Goal: Information Seeking & Learning: Learn about a topic

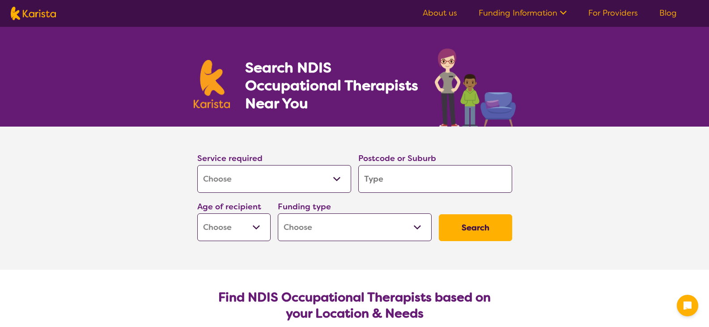
select select "[MEDICAL_DATA]"
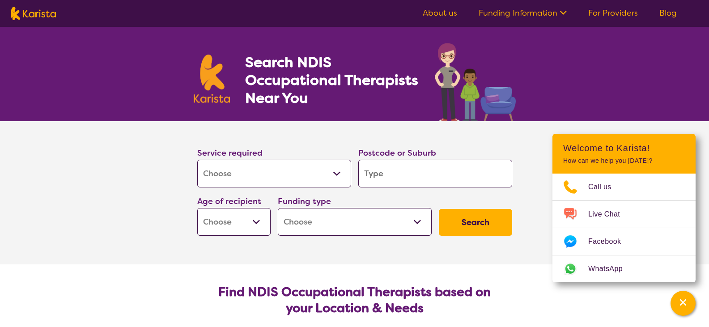
scroll to position [4, 0]
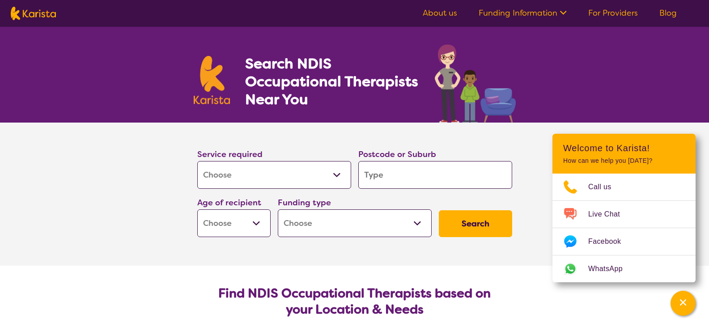
click at [388, 180] on input "search" at bounding box center [435, 175] width 154 height 28
type input "2"
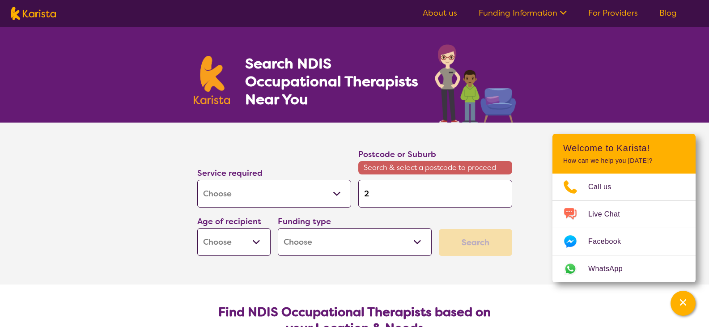
type input "25"
type input "251"
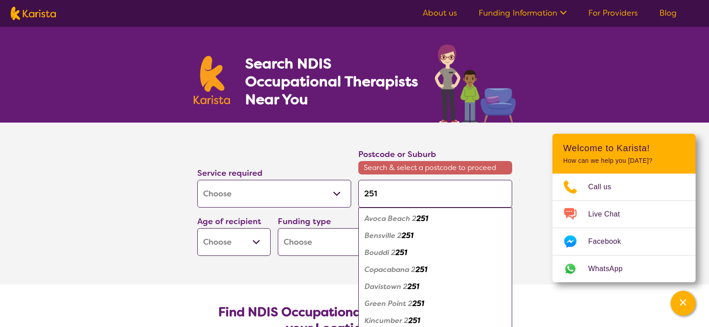
type input "2510"
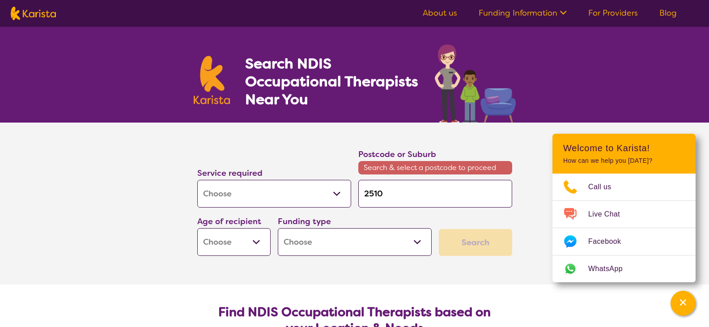
click at [400, 194] on input "2510" at bounding box center [435, 194] width 154 height 28
type input "2510"
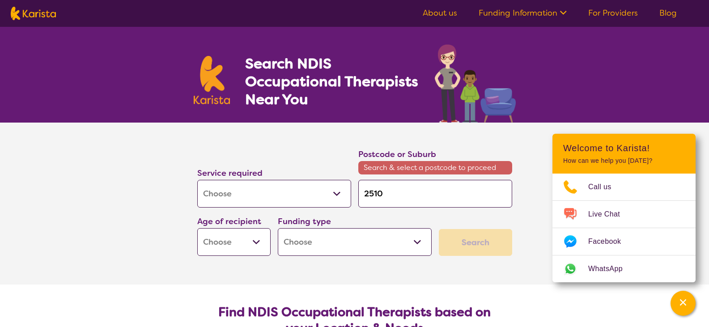
type input "251"
type input "25"
type input "2"
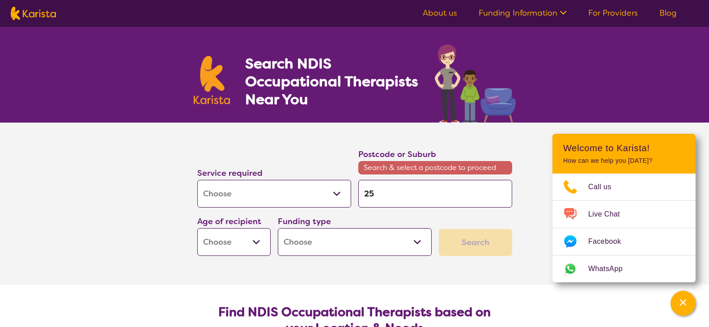
type input "2"
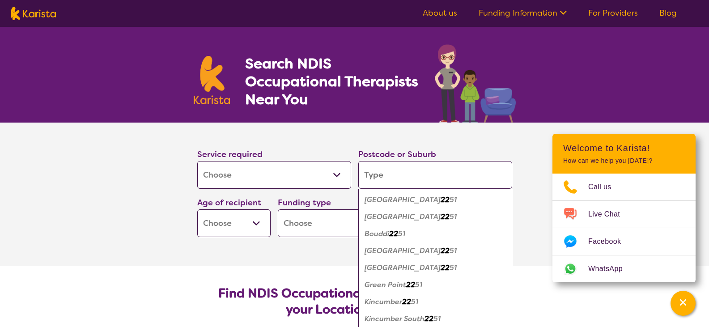
type input "n"
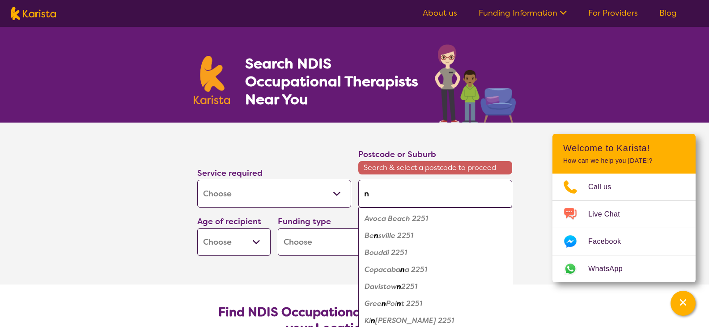
type input "no"
type input "now"
type input "nowr"
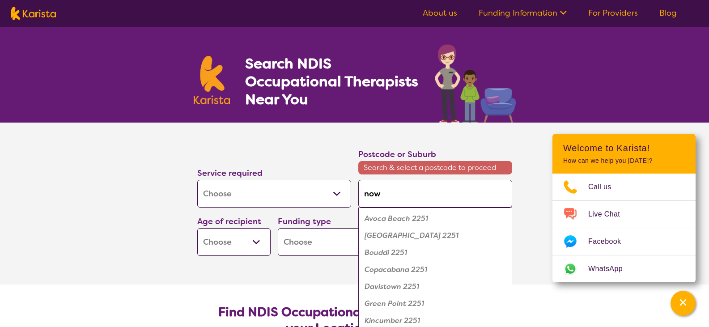
type input "nowr"
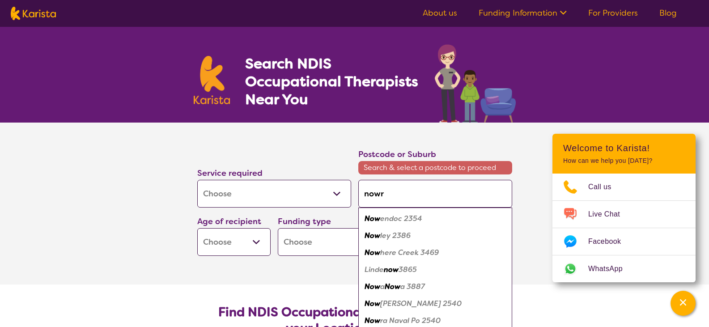
type input "nowra"
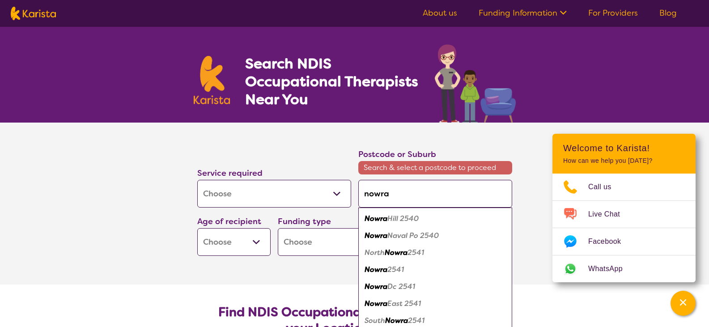
click at [404, 253] on em "Nowra" at bounding box center [396, 252] width 23 height 9
type input "2541"
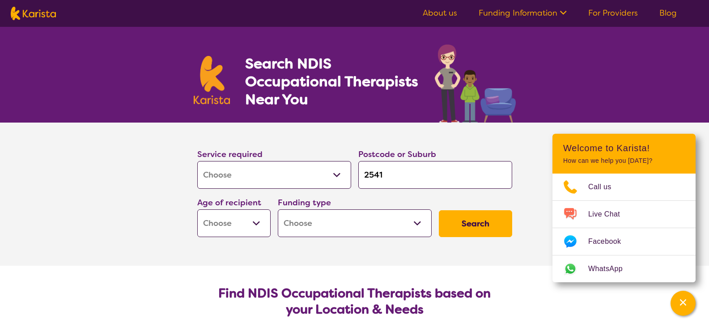
click at [255, 221] on select "Early Childhood - 0 to 9 Child - 10 to 11 Adolescent - 12 to 17 Adult - 18 to 6…" at bounding box center [233, 223] width 73 height 28
select select "AS"
click at [197, 209] on select "Early Childhood - 0 to 9 Child - 10 to 11 Adolescent - 12 to 17 Adult - 18 to 6…" at bounding box center [233, 223] width 73 height 28
select select "AS"
click at [232, 284] on section "Find NDIS Occupational Therapists based on your Location & Needs Karista provid…" at bounding box center [355, 328] width 344 height 124
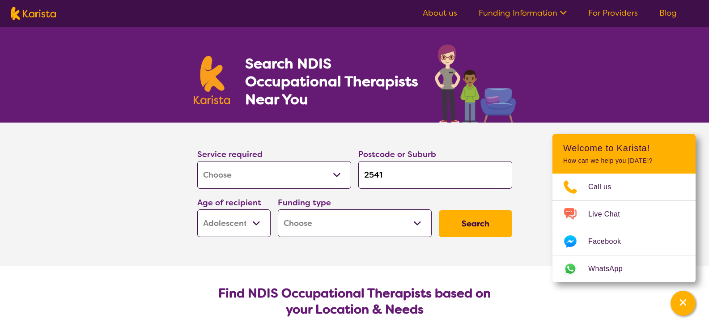
click at [357, 228] on select "Home Care Package (HCP) National Disability Insurance Scheme (NDIS) I don't know" at bounding box center [355, 223] width 154 height 28
select select "NDIS"
click at [278, 209] on select "Home Care Package (HCP) National Disability Insurance Scheme (NDIS) I don't know" at bounding box center [355, 223] width 154 height 28
select select "NDIS"
click at [454, 219] on button "Search" at bounding box center [475, 223] width 73 height 27
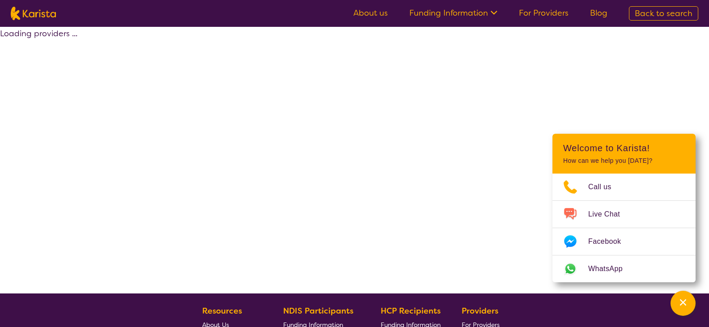
select select "by_score"
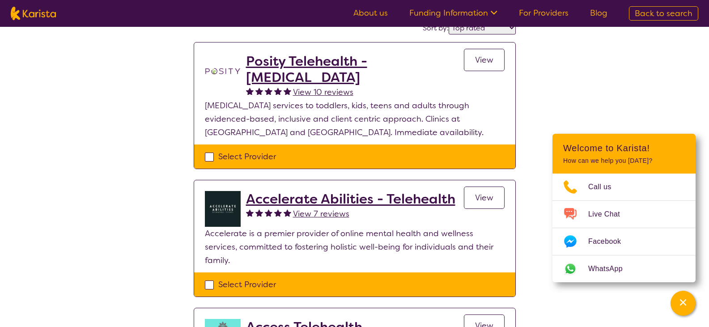
scroll to position [76, 0]
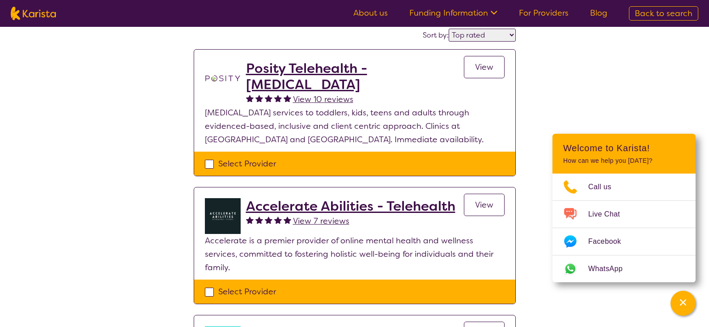
select select "[MEDICAL_DATA]"
select select "AS"
select select "NDIS"
select select "[MEDICAL_DATA]"
select select "AS"
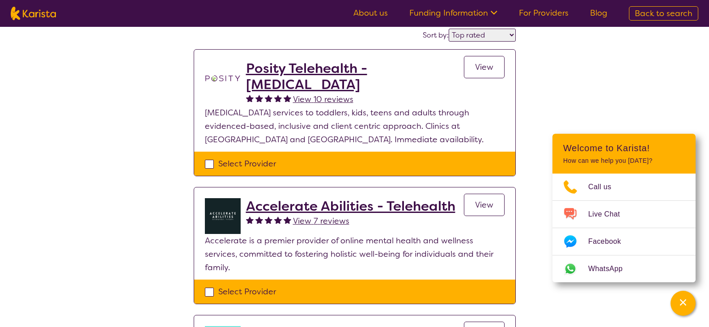
select select "NDIS"
